Goal: Information Seeking & Learning: Learn about a topic

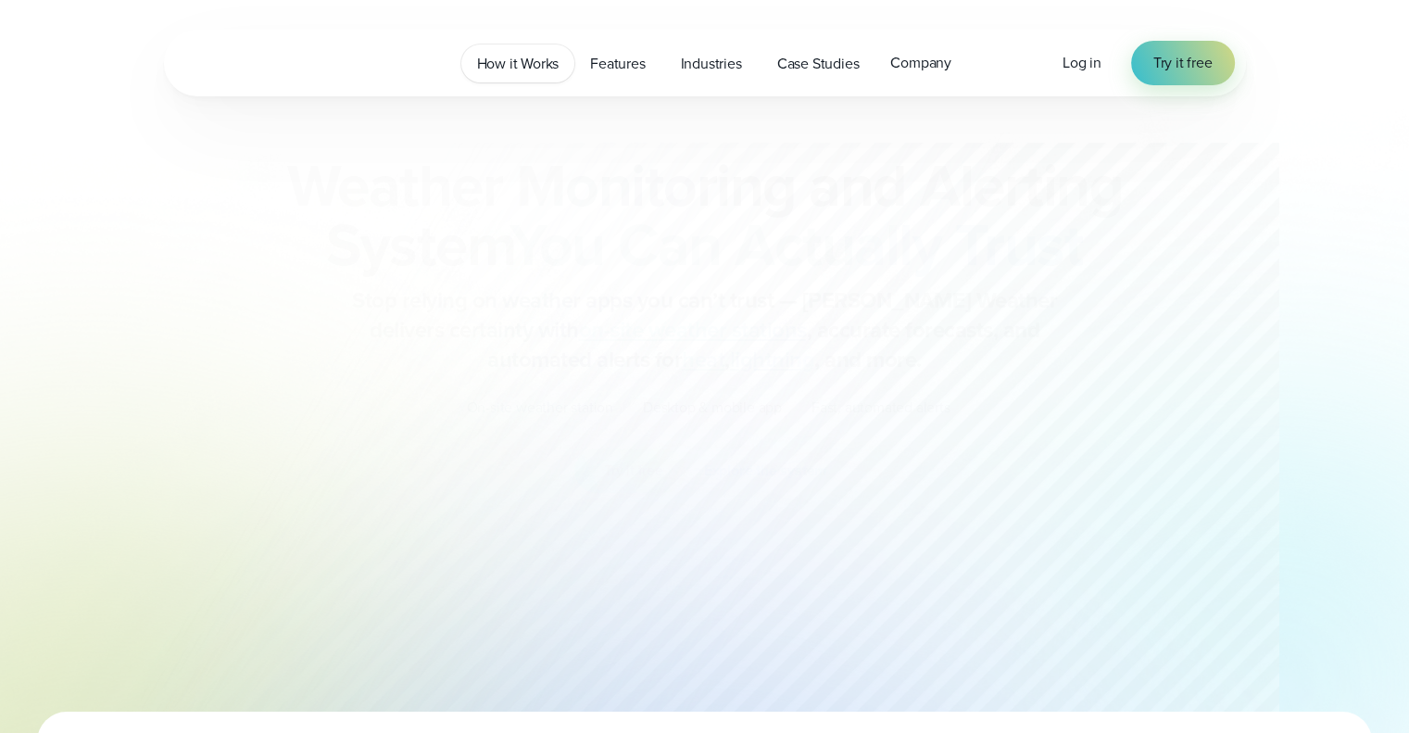
click at [543, 78] on link "How it Works" at bounding box center [518, 63] width 114 height 38
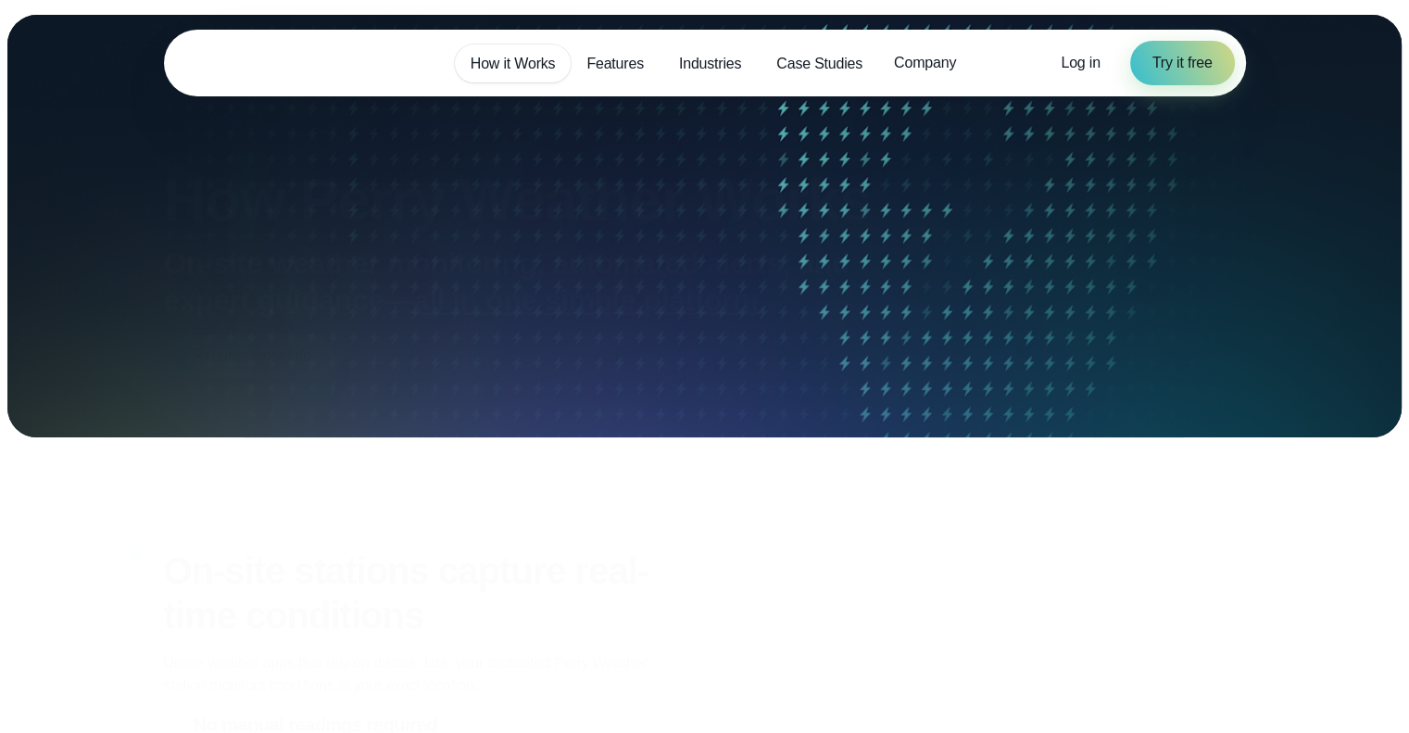
click at [511, 69] on span "How it Works" at bounding box center [513, 64] width 85 height 22
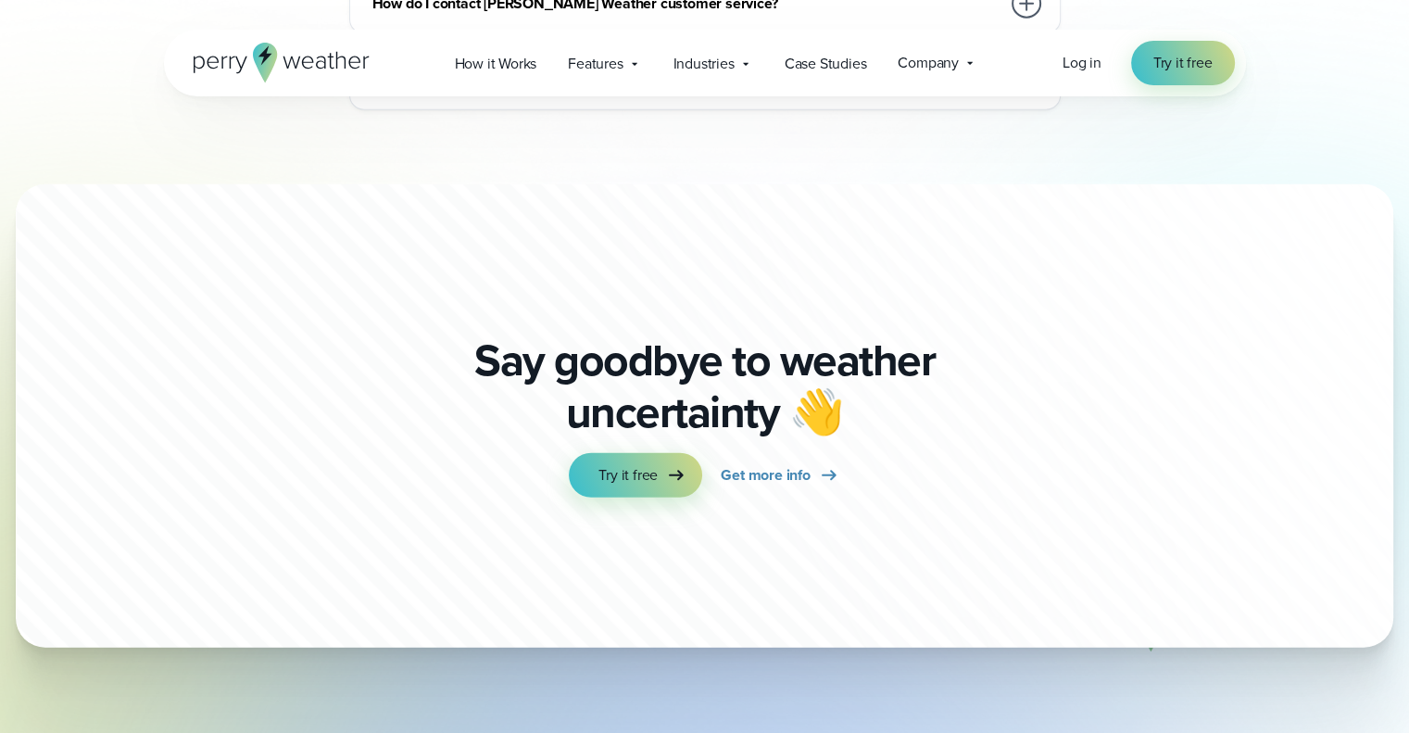
scroll to position [5219, 0]
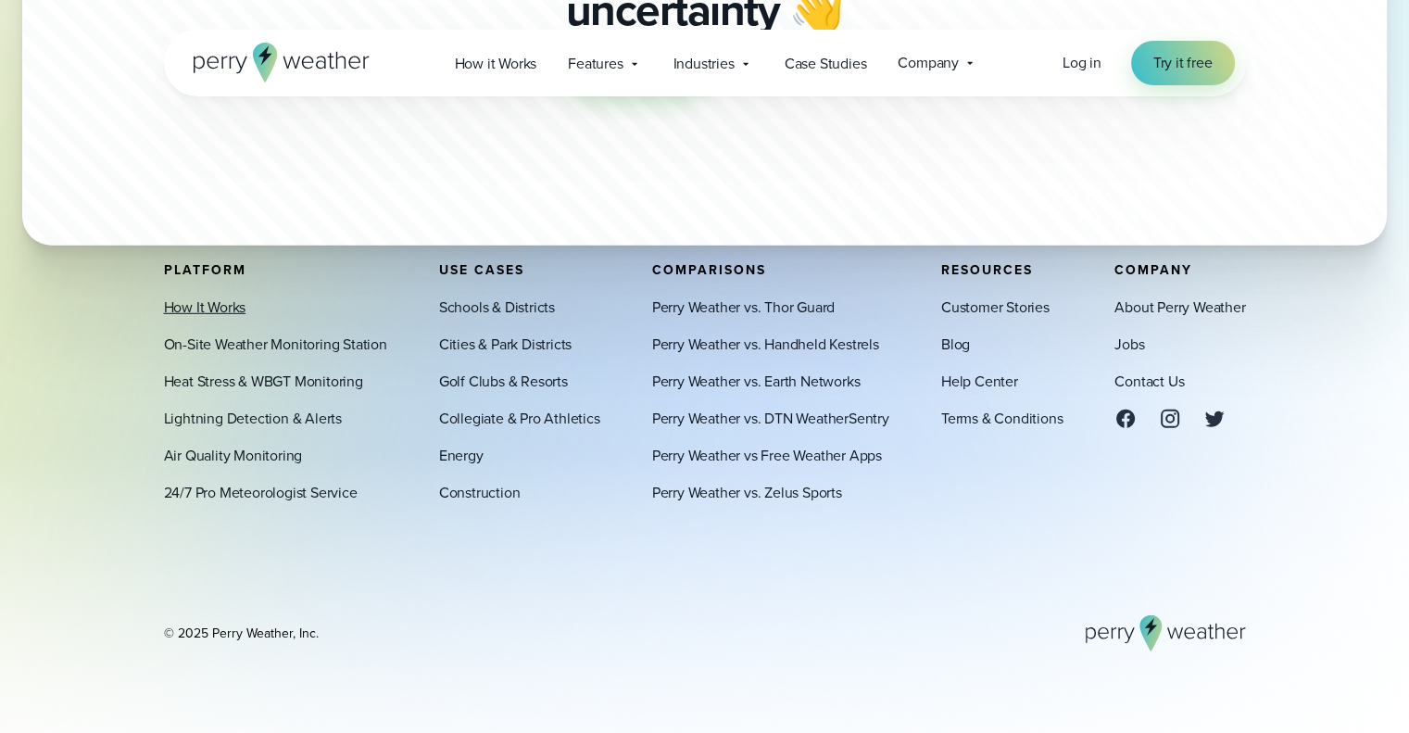
click at [230, 303] on link "How It Works" at bounding box center [205, 307] width 82 height 22
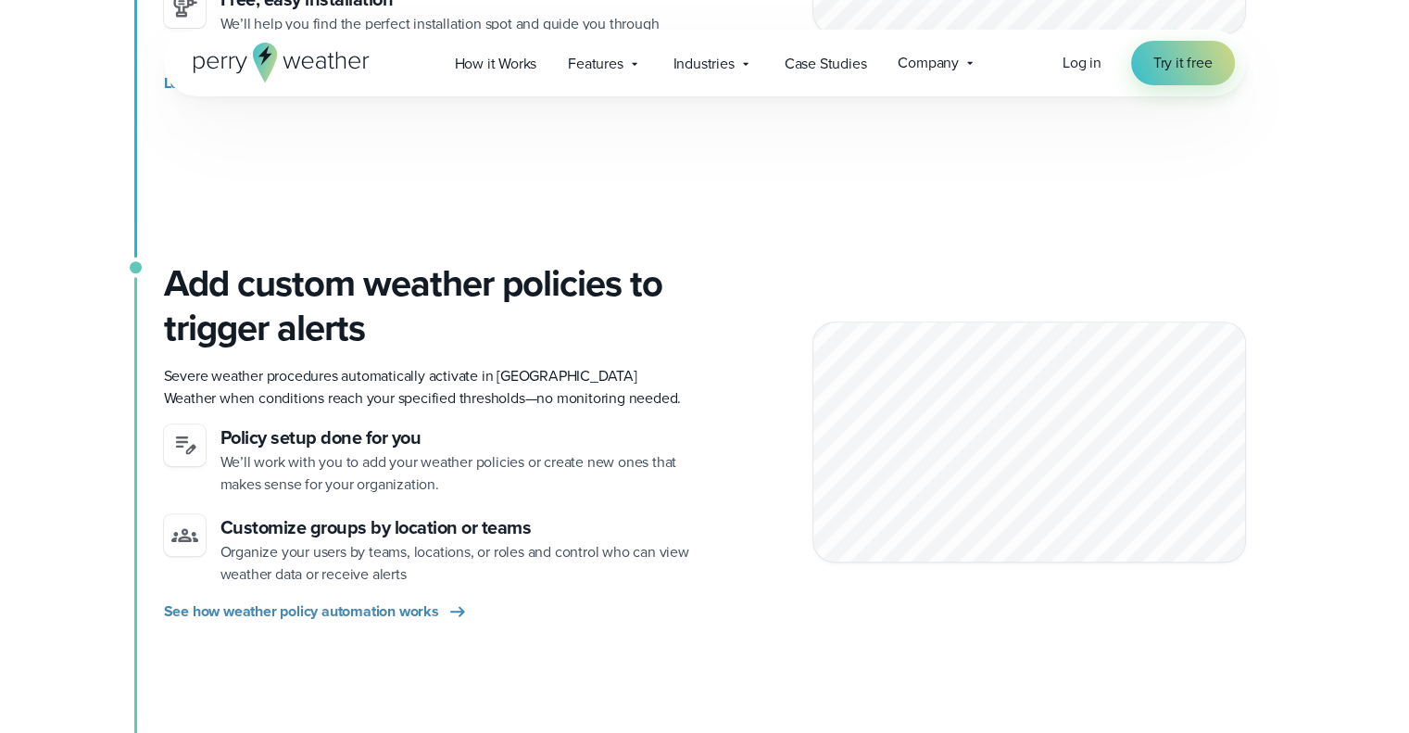
scroll to position [1123, 0]
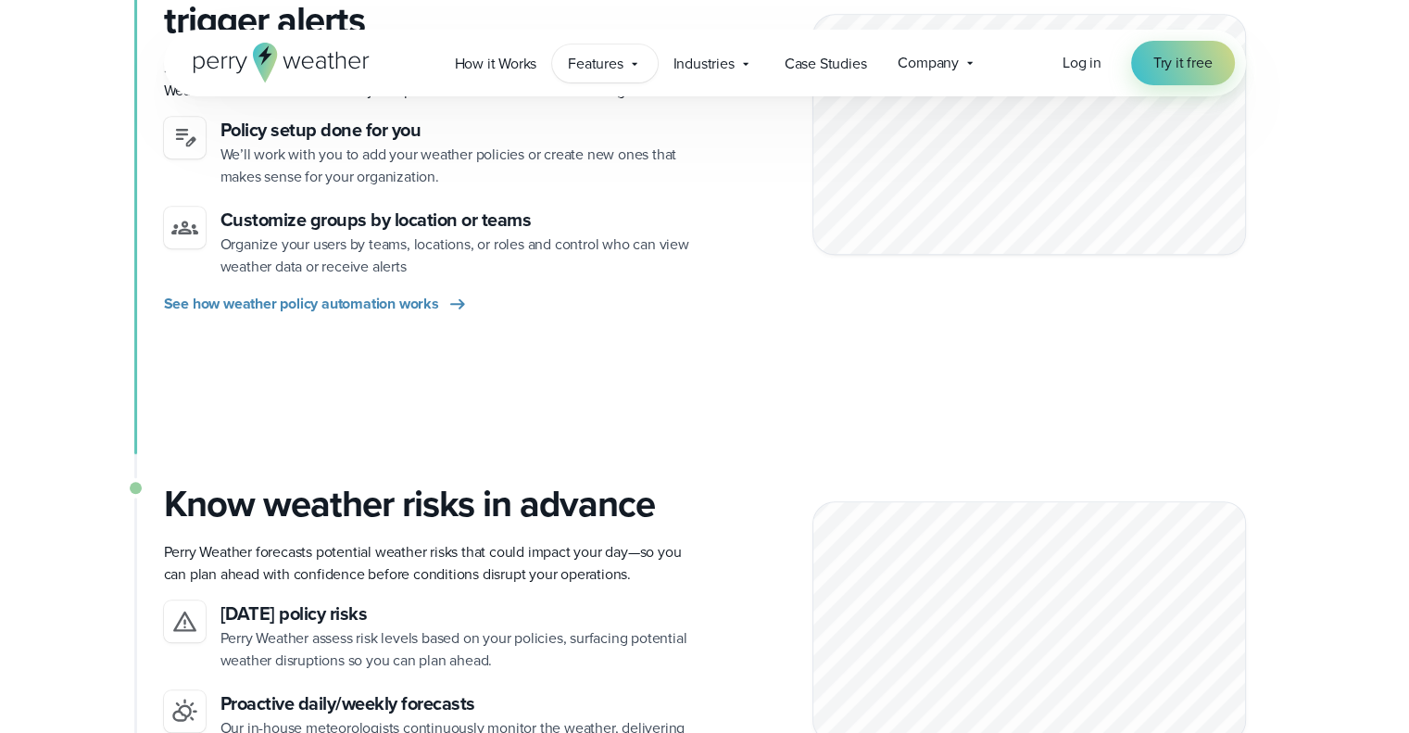
click at [594, 66] on span "Features" at bounding box center [595, 64] width 55 height 22
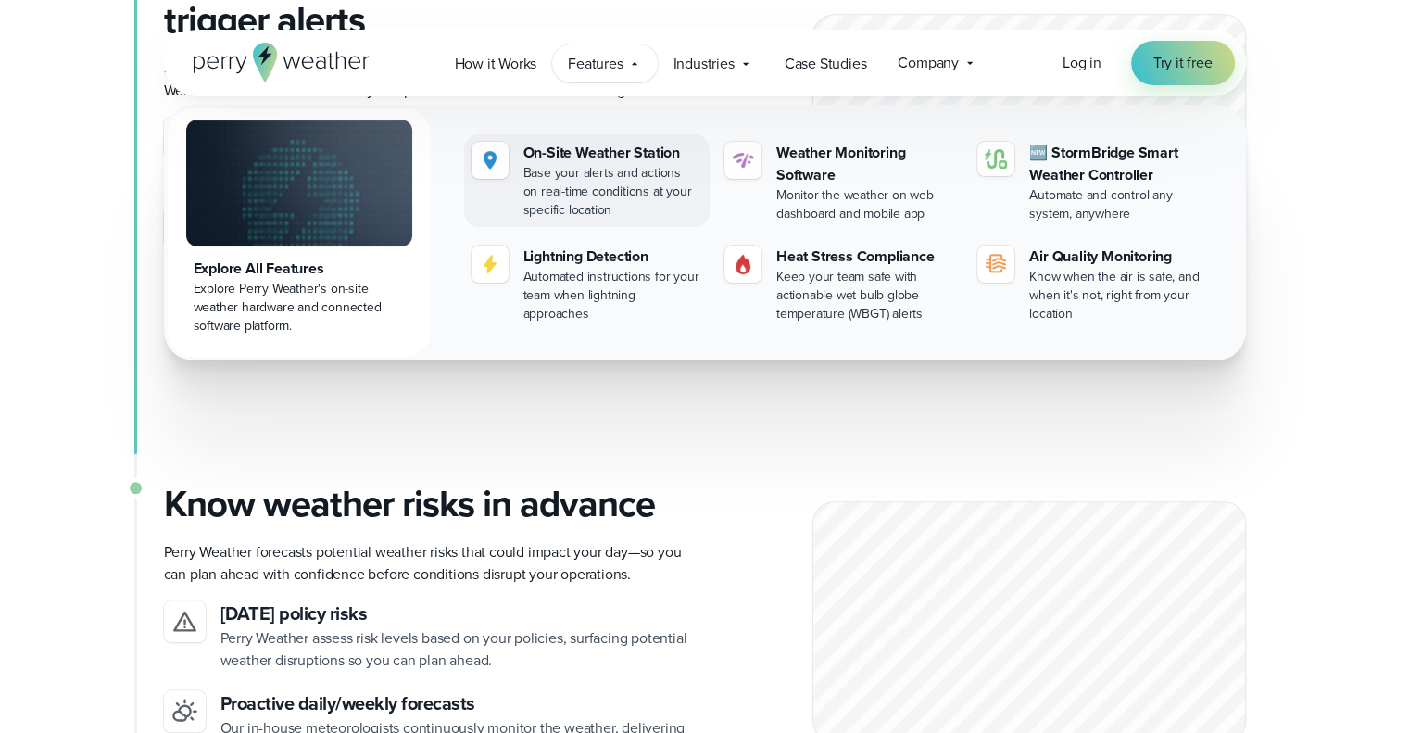
click at [608, 173] on div "Base your alerts and actions on real-time conditions at your specific location" at bounding box center [612, 192] width 179 height 56
